Goal: Check status: Check status

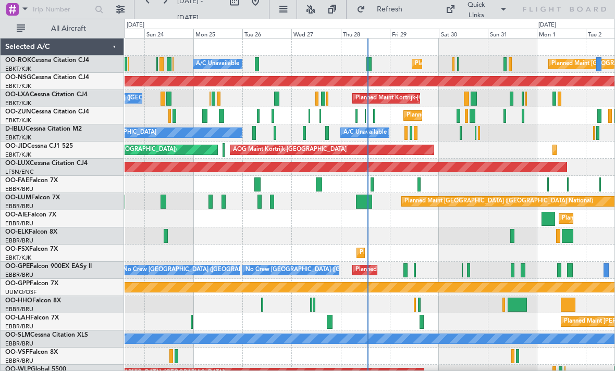
click at [450, 64] on div "A/C Unavailable Planned Maint [GEOGRAPHIC_DATA] ([GEOGRAPHIC_DATA]) Planned Mai…" at bounding box center [369, 64] width 490 height 17
click at [455, 64] on div "A/C Unavailable Planned Maint [GEOGRAPHIC_DATA] ([GEOGRAPHIC_DATA]) Planned Mai…" at bounding box center [369, 64] width 490 height 17
click at [462, 64] on div "A/C Unavailable Planned Maint [GEOGRAPHIC_DATA] ([GEOGRAPHIC_DATA]) Planned Mai…" at bounding box center [369, 64] width 490 height 17
click at [481, 62] on div "A/C Unavailable Planned Maint [GEOGRAPHIC_DATA] ([GEOGRAPHIC_DATA]) Planned Mai…" at bounding box center [369, 64] width 490 height 17
click at [459, 65] on div "A/C Unavailable Planned Maint [GEOGRAPHIC_DATA] ([GEOGRAPHIC_DATA]) Planned Mai…" at bounding box center [369, 64] width 490 height 17
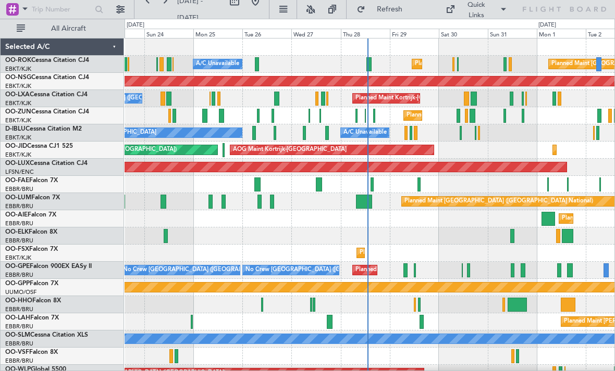
click at [450, 62] on div "A/C Unavailable Planned Maint [GEOGRAPHIC_DATA] ([GEOGRAPHIC_DATA]) Planned Mai…" at bounding box center [369, 64] width 490 height 17
click at [455, 63] on div "A/C Unavailable Planned Maint [GEOGRAPHIC_DATA] ([GEOGRAPHIC_DATA]) Planned Mai…" at bounding box center [369, 64] width 490 height 17
click at [462, 65] on div "A/C Unavailable Planned Maint [GEOGRAPHIC_DATA] ([GEOGRAPHIC_DATA]) Planned Mai…" at bounding box center [369, 64] width 490 height 17
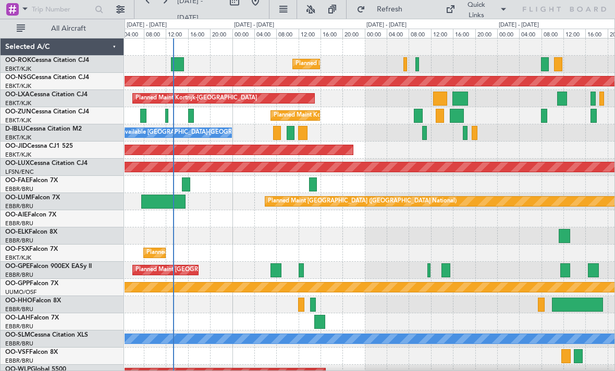
click at [419, 64] on div "Planned Maint Kortrijk-[GEOGRAPHIC_DATA] Planned Maint [GEOGRAPHIC_DATA] ([GEOG…" at bounding box center [369, 64] width 490 height 17
click at [417, 61] on div at bounding box center [417, 64] width 4 height 14
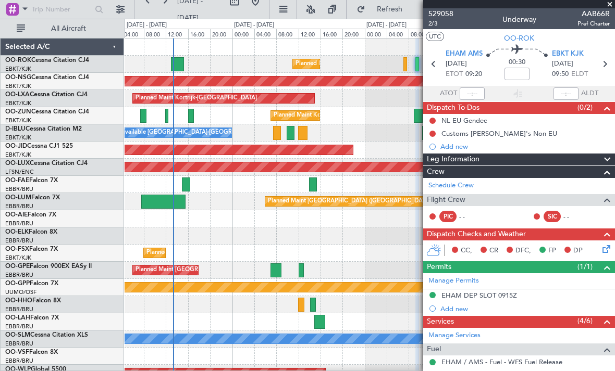
click at [614, 4] on span at bounding box center [609, 4] width 10 height 9
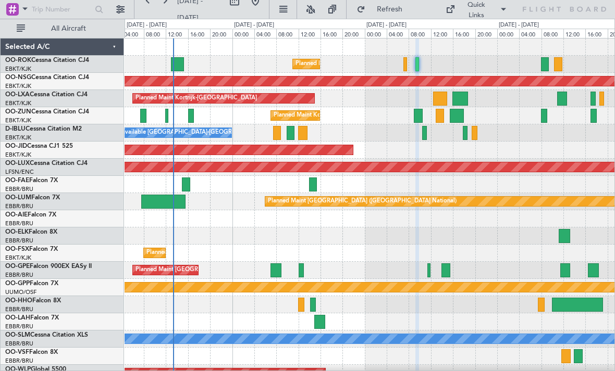
type input "0"
click at [433, 149] on div "AOG Maint Kortrijk-[GEOGRAPHIC_DATA] Planned Maint [GEOGRAPHIC_DATA]-[GEOGRAPHI…" at bounding box center [369, 150] width 490 height 17
click at [426, 133] on div at bounding box center [424, 133] width 5 height 14
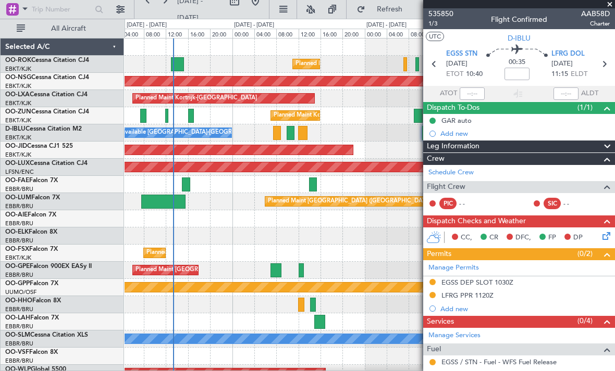
click at [613, 3] on span at bounding box center [609, 4] width 10 height 9
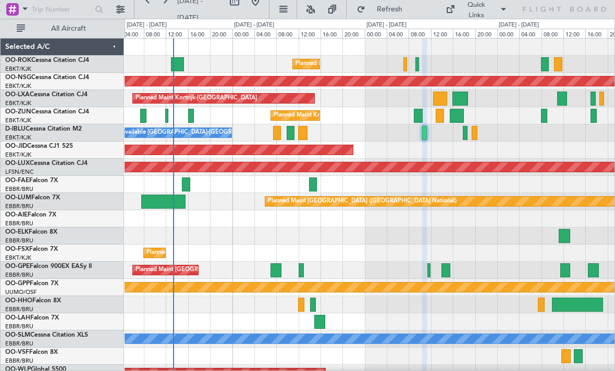
type input "0"
click at [409, 65] on div "Planned Maint Kortrijk-[GEOGRAPHIC_DATA] Planned Maint [GEOGRAPHIC_DATA] ([GEOG…" at bounding box center [369, 64] width 490 height 17
click at [407, 60] on div "Planned Maint Kortrijk-[GEOGRAPHIC_DATA] Planned Maint [GEOGRAPHIC_DATA] ([GEOG…" at bounding box center [369, 64] width 490 height 17
click at [405, 63] on div at bounding box center [405, 64] width 4 height 14
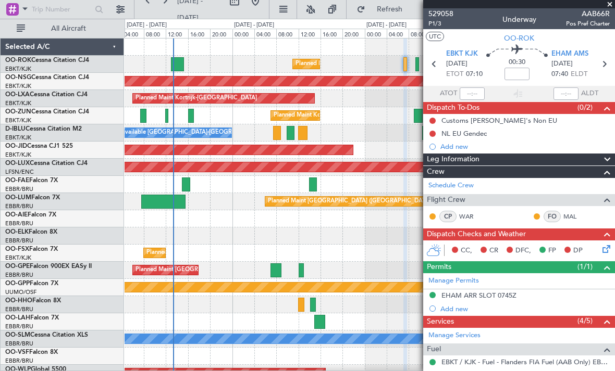
click at [612, 4] on span at bounding box center [609, 4] width 10 height 9
